Goal: Information Seeking & Learning: Learn about a topic

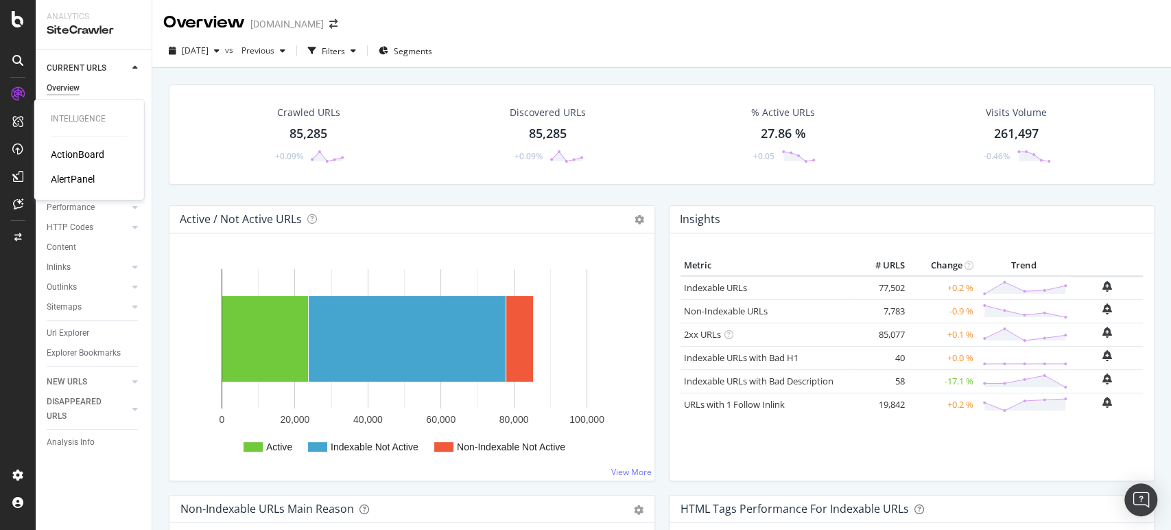
click at [68, 163] on div "ActionBoard AlertPanel" at bounding box center [89, 166] width 77 height 38
click at [93, 156] on div "ActionBoard" at bounding box center [78, 154] width 54 height 14
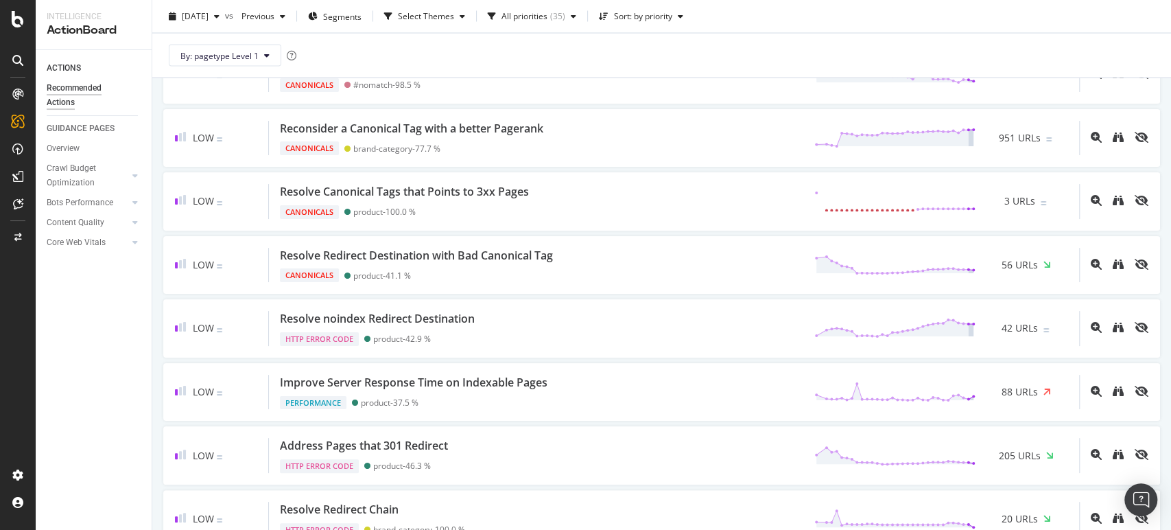
scroll to position [1788, 0]
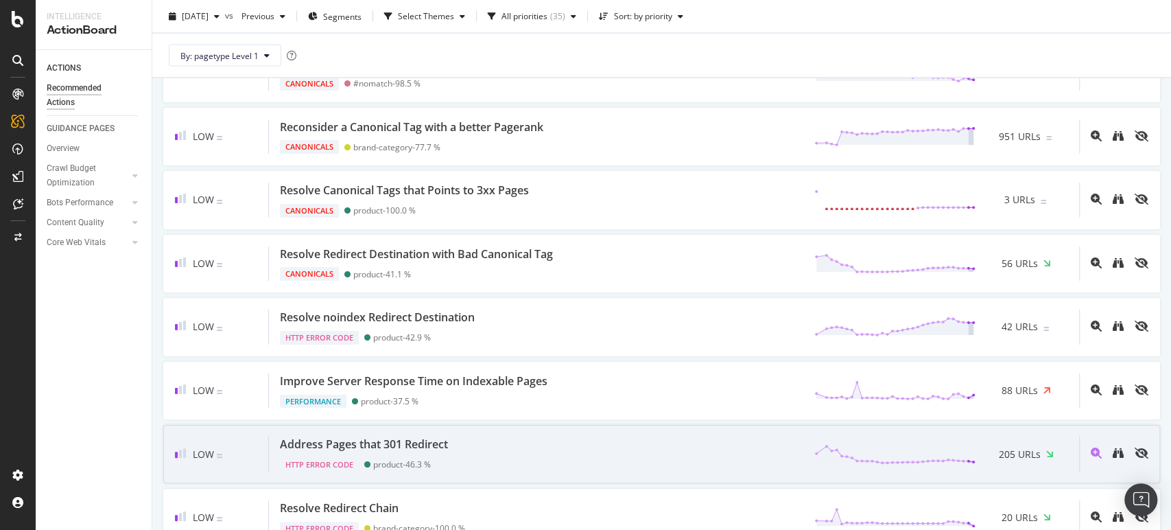
click at [420, 436] on div "Address Pages that 301 Redirect" at bounding box center [364, 444] width 168 height 16
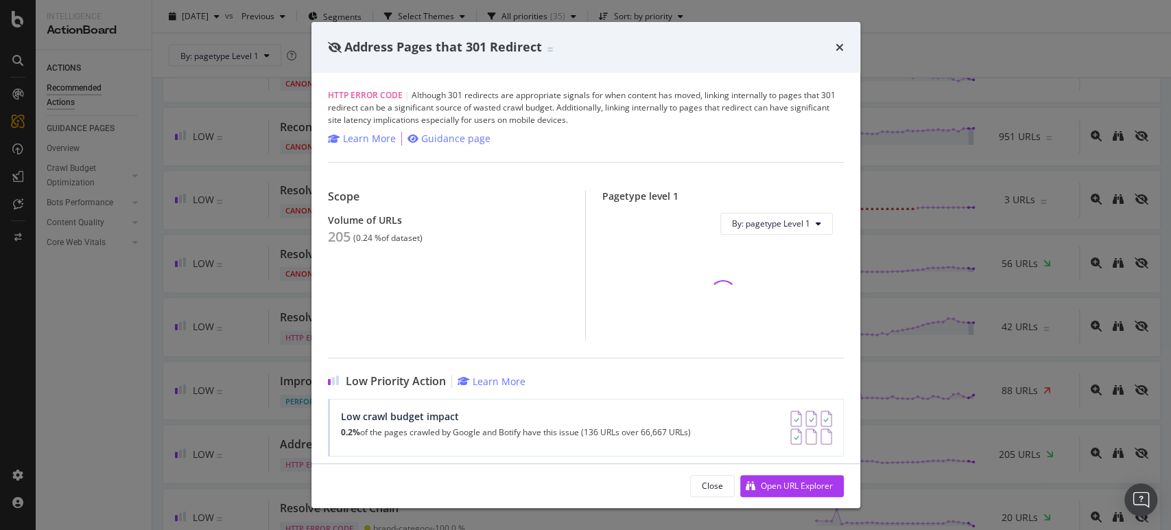
click at [91, 390] on div "Address Pages that 301 Redirect HTTP Error Code | Although 301 redirects are ap…" at bounding box center [585, 265] width 1171 height 530
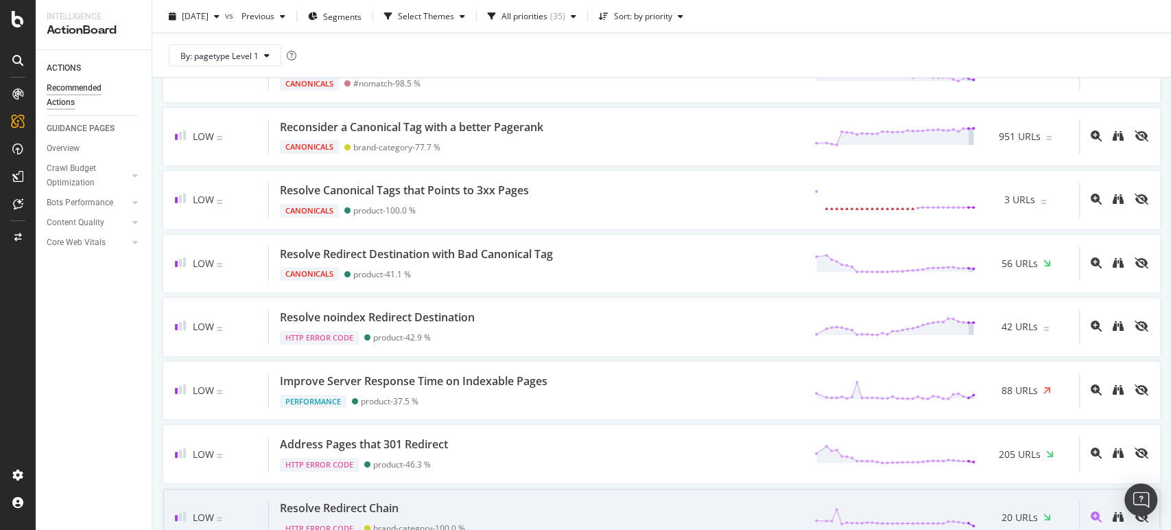
click at [368, 500] on div "Resolve Redirect Chain" at bounding box center [339, 508] width 119 height 16
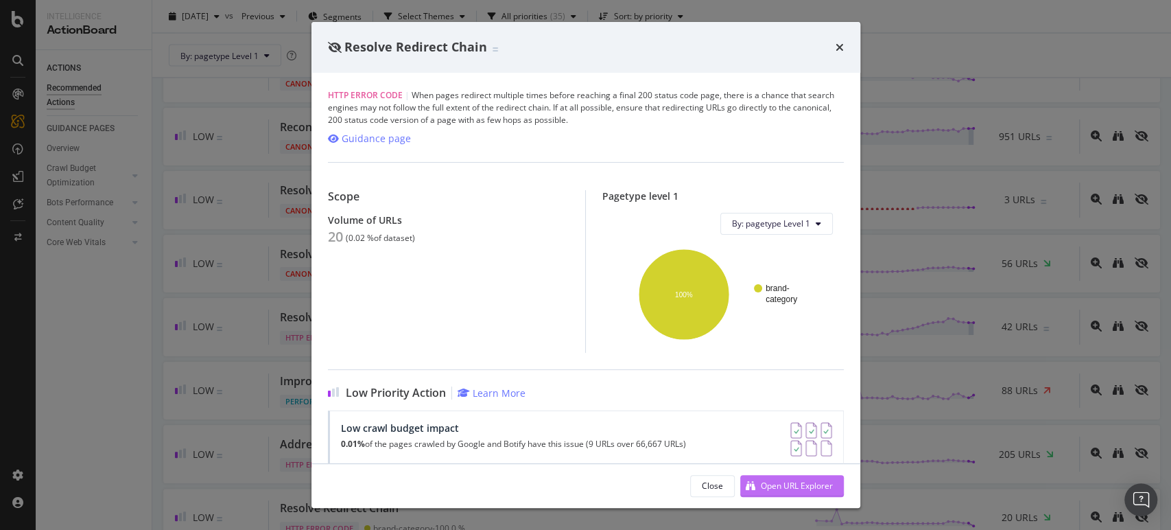
click at [756, 484] on div "Open URL Explorer" at bounding box center [786, 485] width 93 height 21
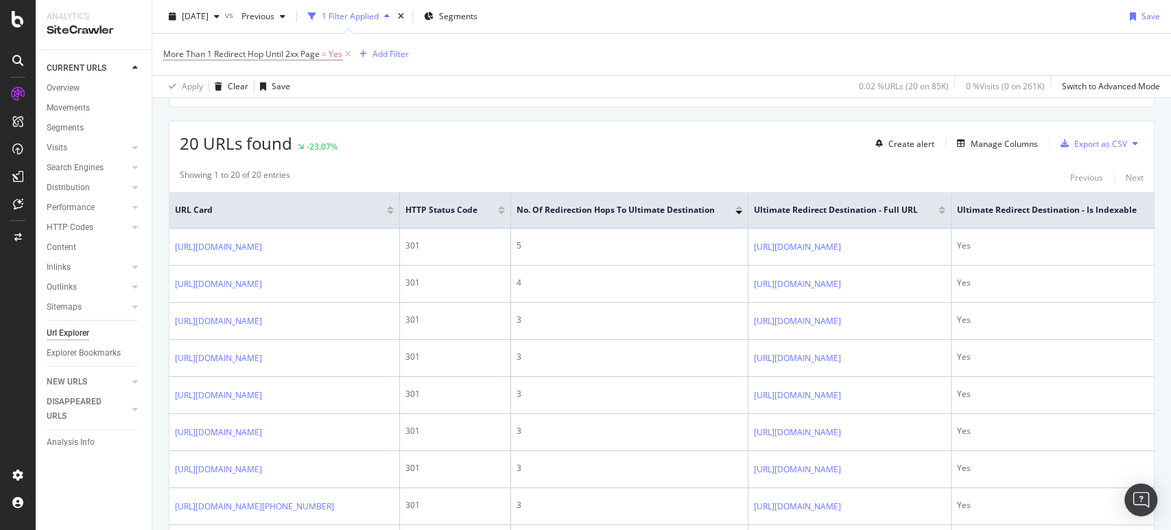
scroll to position [238, 0]
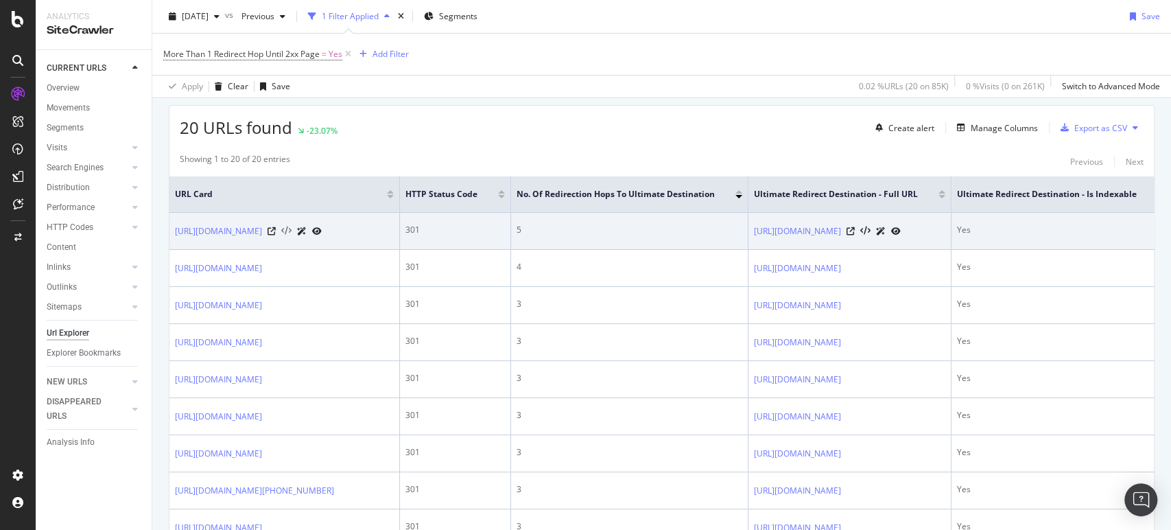
click at [292, 236] on icon at bounding box center [286, 231] width 10 height 10
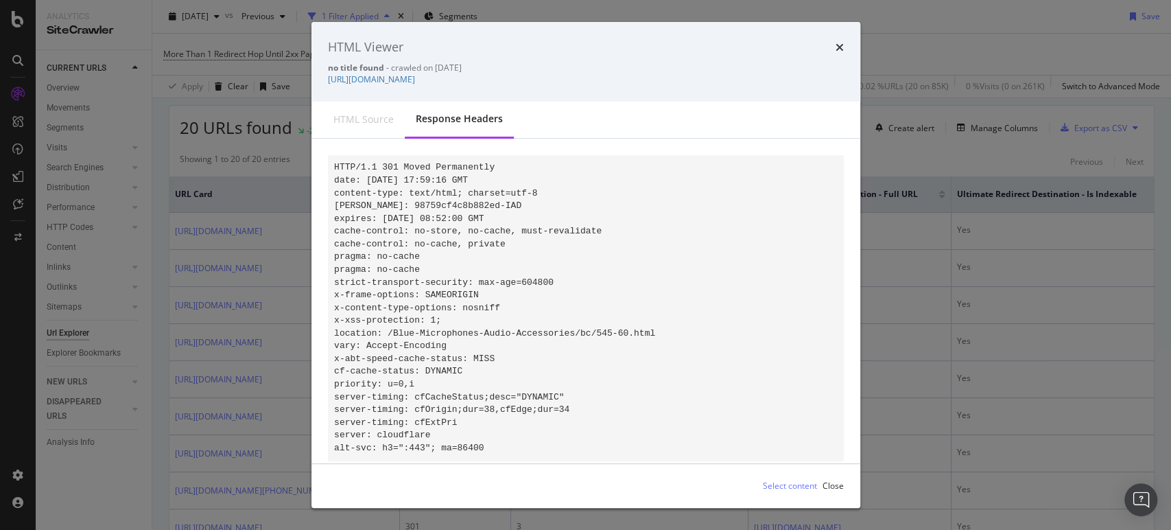
drag, startPoint x: 655, startPoint y: 81, endPoint x: 322, endPoint y: 78, distance: 332.7
click at [322, 78] on div "HTML Viewer no title found - crawled on 2025-09-30 https://www.abt.com/Blue-Mic…" at bounding box center [585, 62] width 549 height 80
copy link "https://www.abt.com/Blue-Microphones-Microphones/bc/545-354.html"
